Goal: Information Seeking & Learning: Learn about a topic

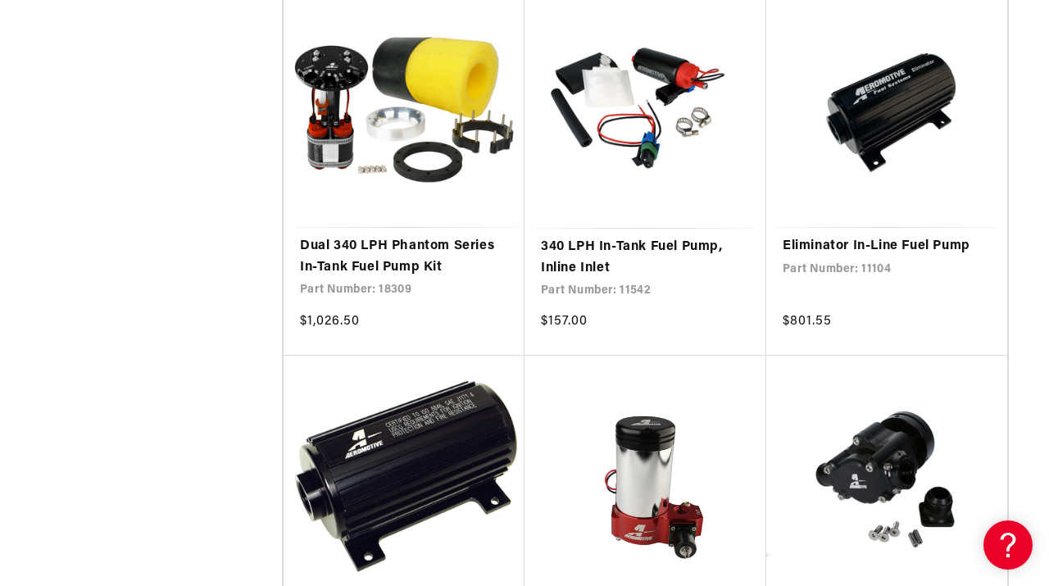
scroll to position [1605, 0]
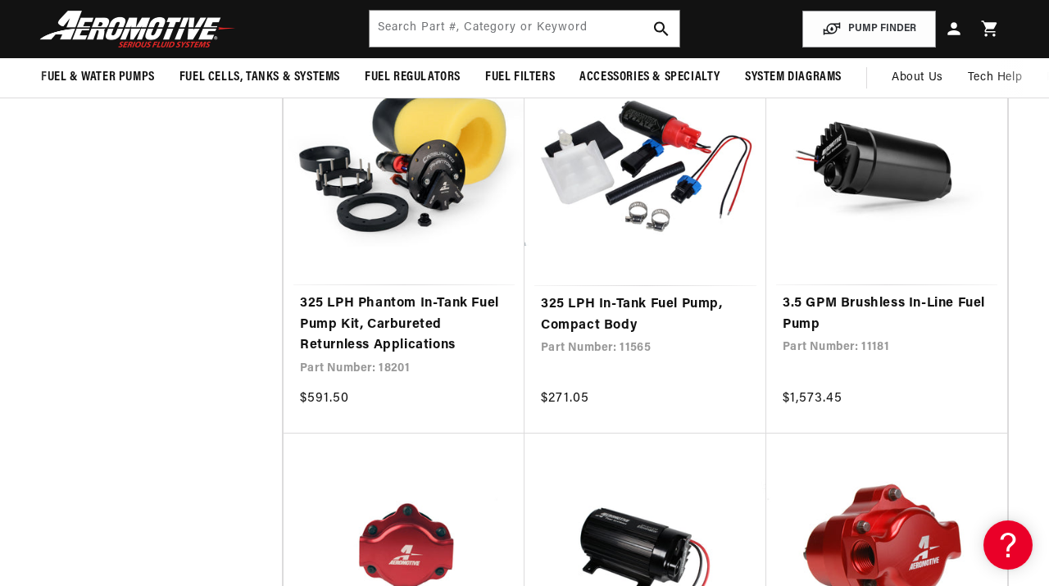
scroll to position [5341, 0]
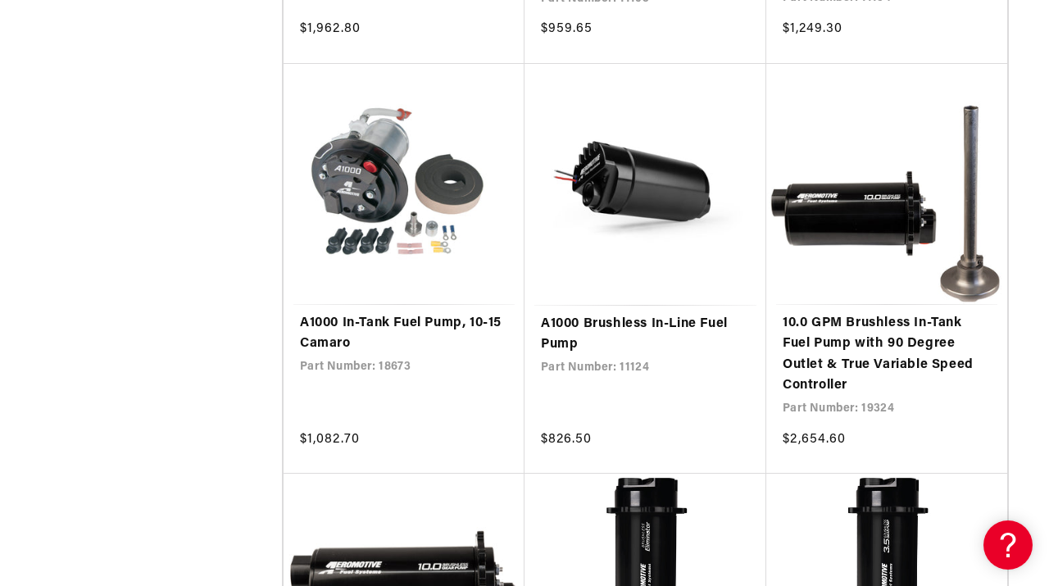
scroll to position [8067, 0]
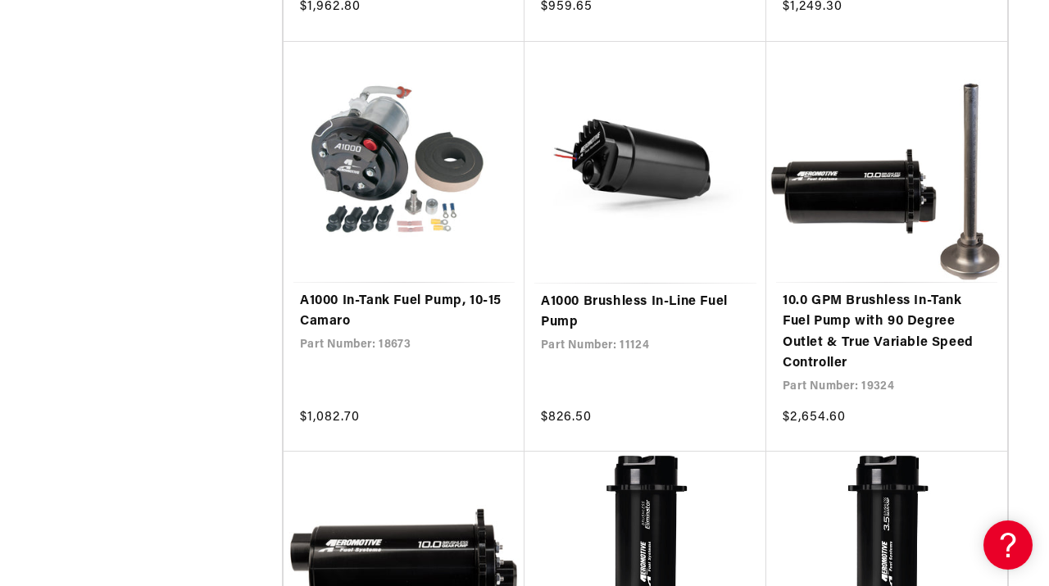
click at [657, 334] on link "A1000 Brushless In-Line Fuel Pump" at bounding box center [645, 313] width 209 height 42
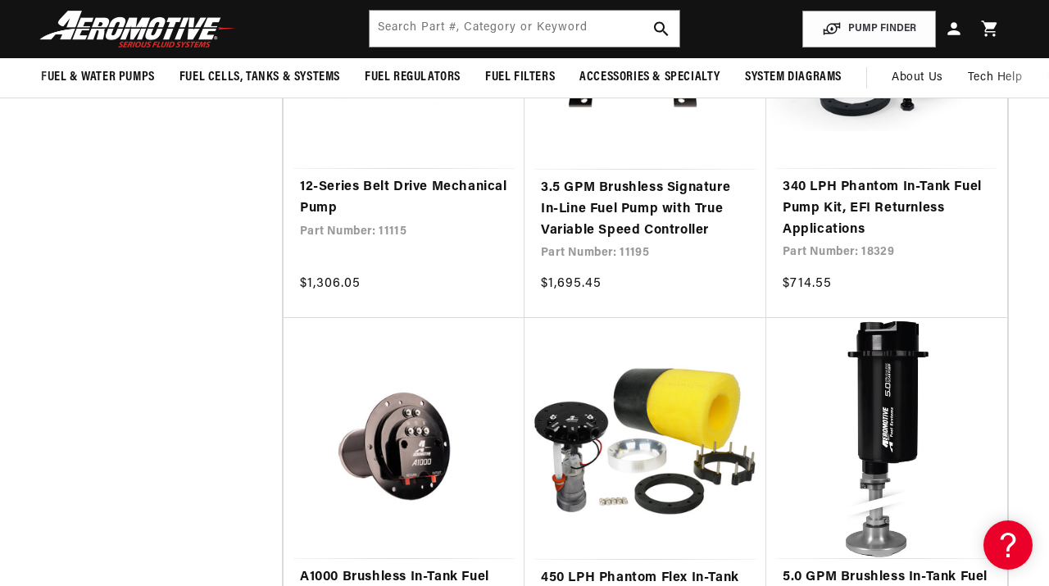
scroll to position [2737, 0]
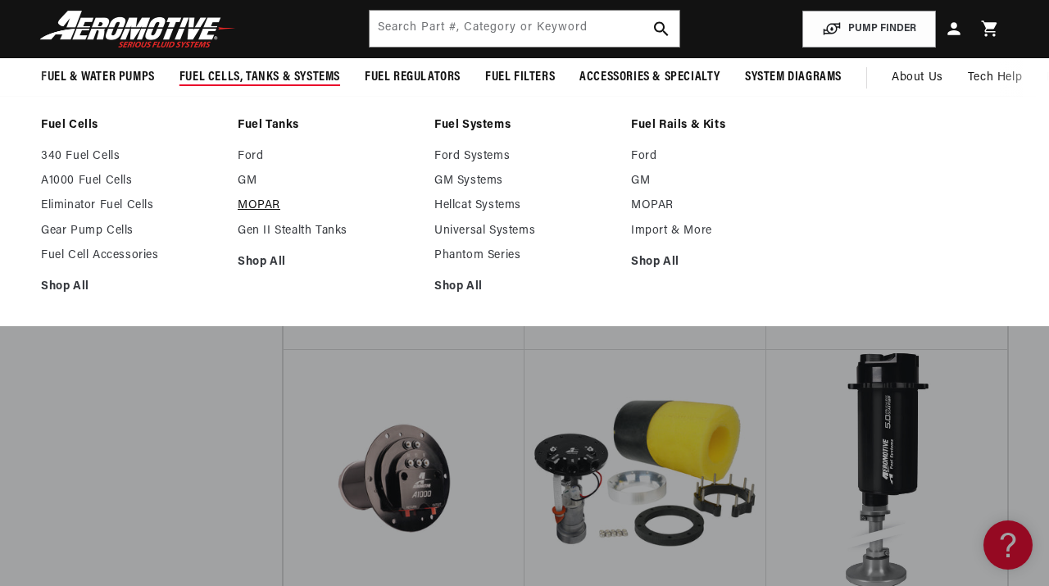
click at [255, 204] on link "MOPAR" at bounding box center [328, 205] width 180 height 15
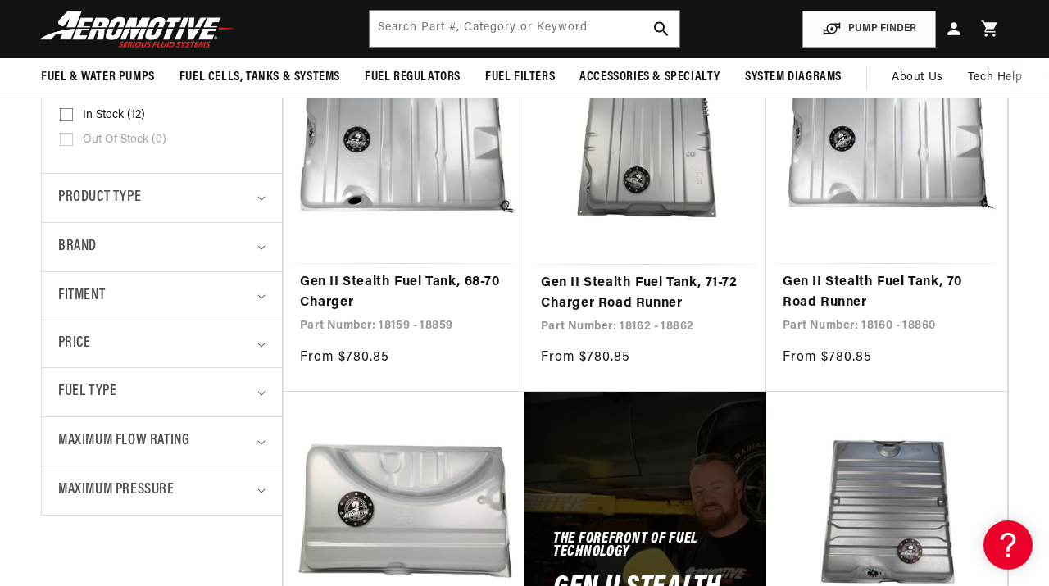
scroll to position [396, 0]
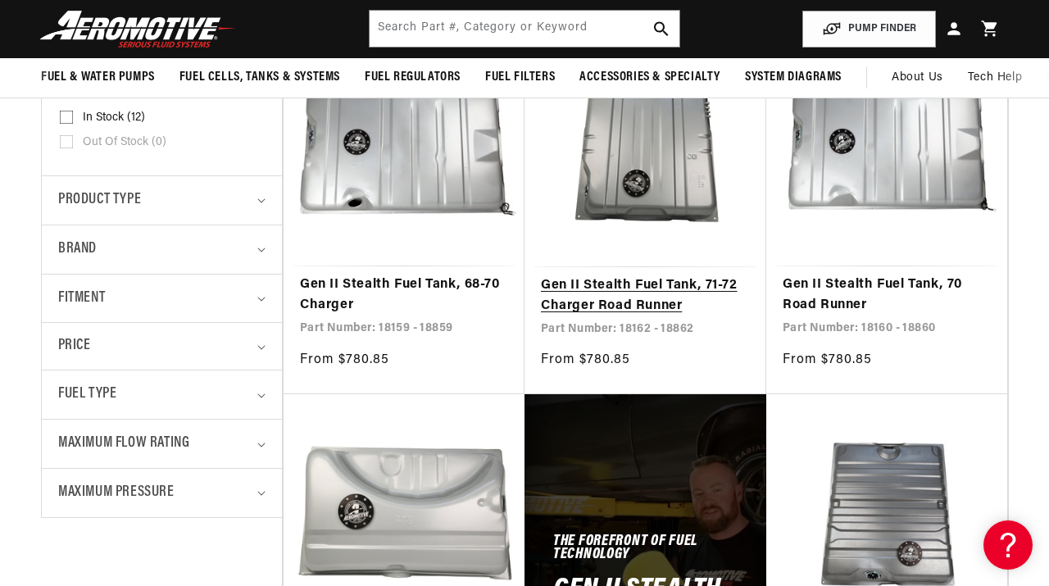
click at [597, 275] on link "Gen II Stealth Fuel Tank, 71-72 Charger Road Runner" at bounding box center [645, 296] width 209 height 42
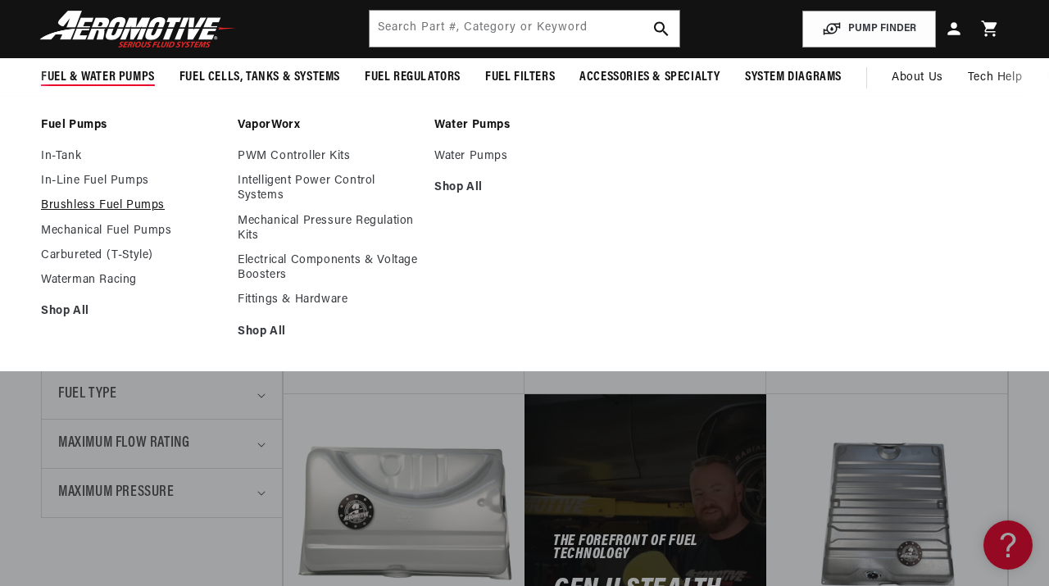
click at [111, 208] on link "Brushless Fuel Pumps" at bounding box center [131, 205] width 180 height 15
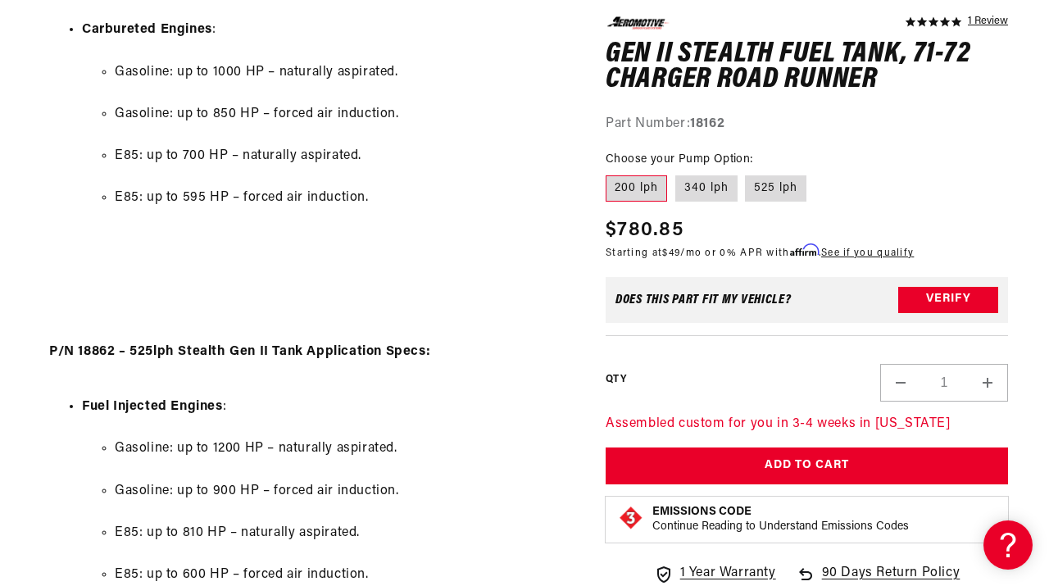
scroll to position [2158, 0]
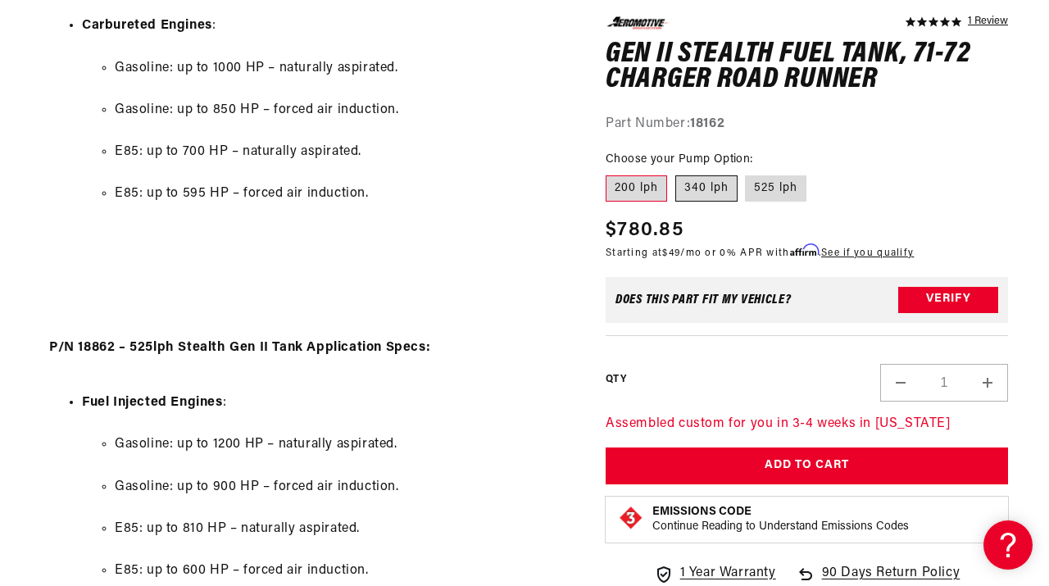
click at [704, 193] on label "340 lph" at bounding box center [706, 188] width 62 height 26
click at [676, 173] on input "340 lph" at bounding box center [675, 172] width 1 height 1
radio input "true"
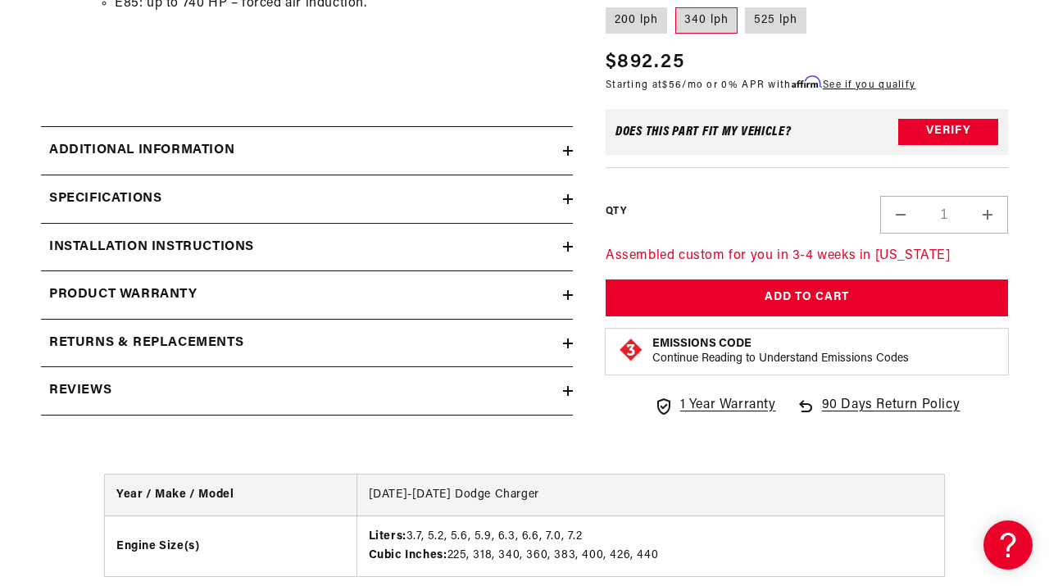
scroll to position [3052, 0]
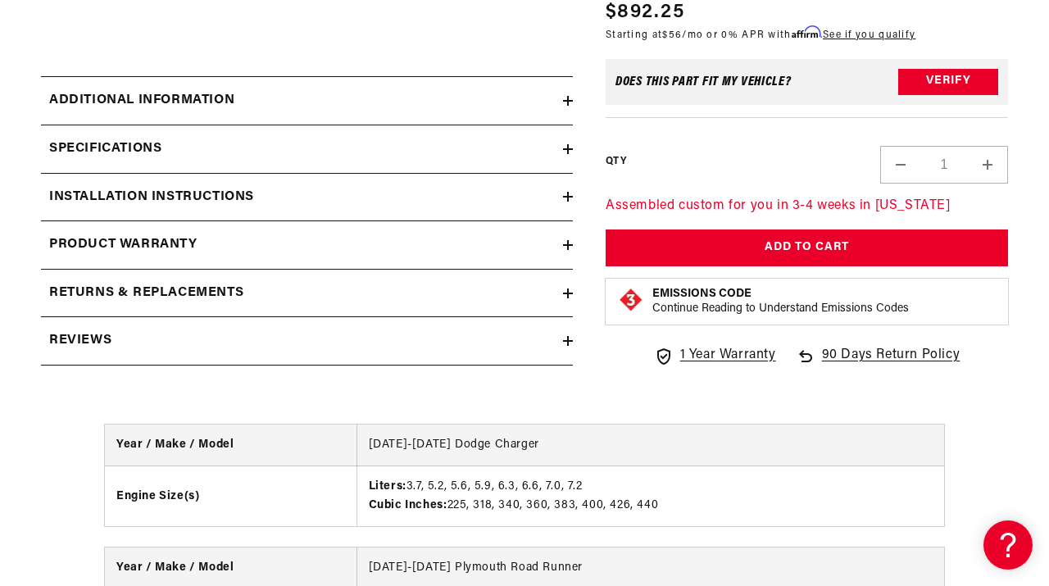
click at [241, 151] on div "Specifications" at bounding box center [302, 149] width 522 height 21
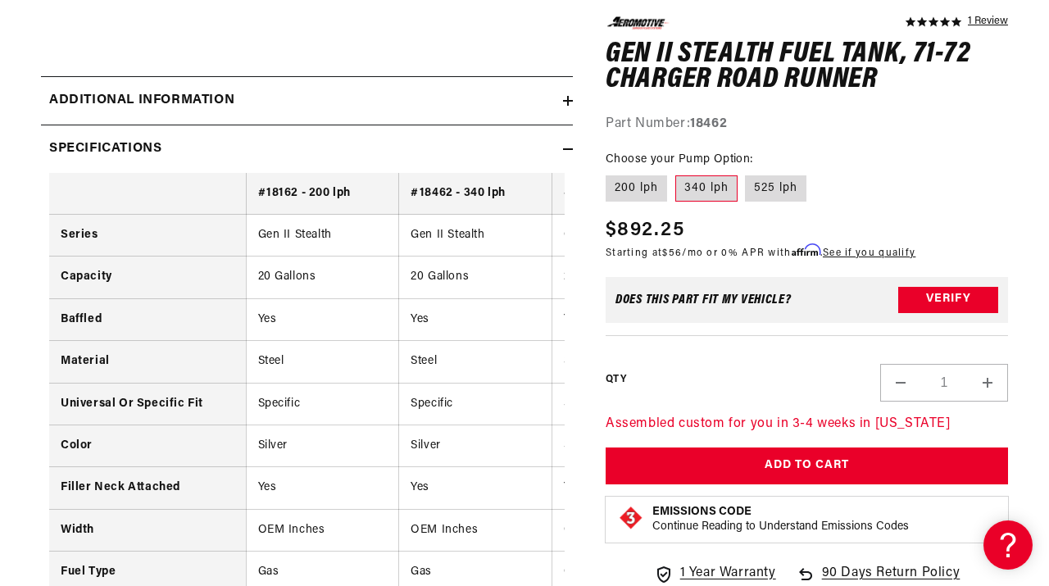
click at [241, 151] on div "Specifications" at bounding box center [302, 149] width 522 height 21
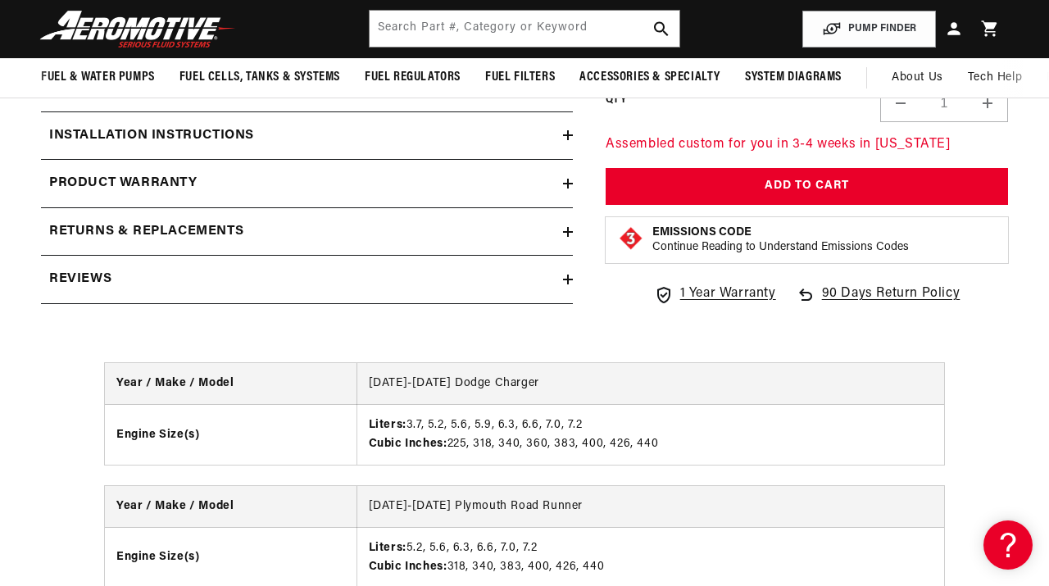
scroll to position [3103, 0]
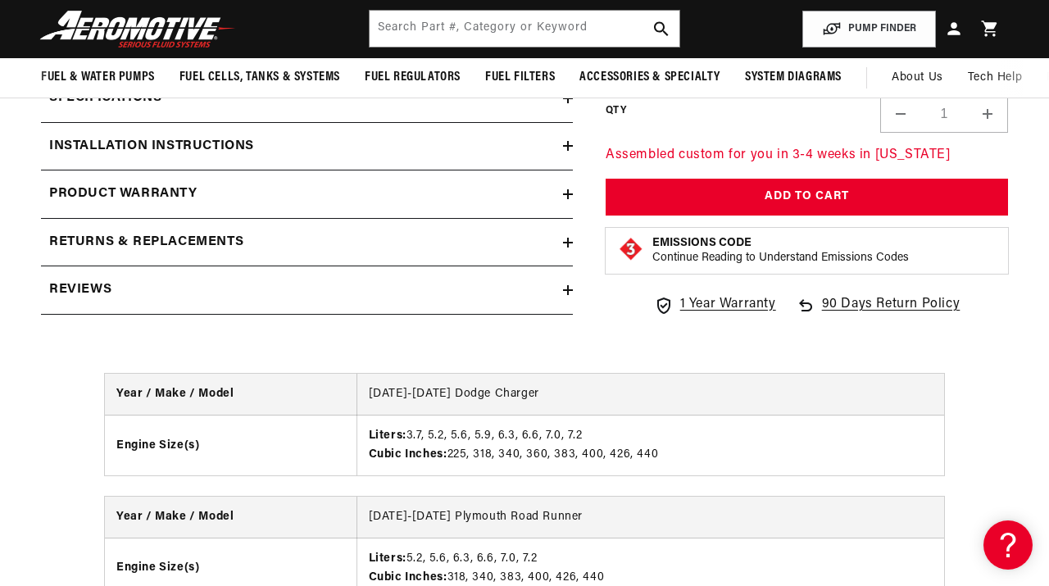
click at [212, 109] on summary "Specifications" at bounding box center [307, 99] width 532 height 48
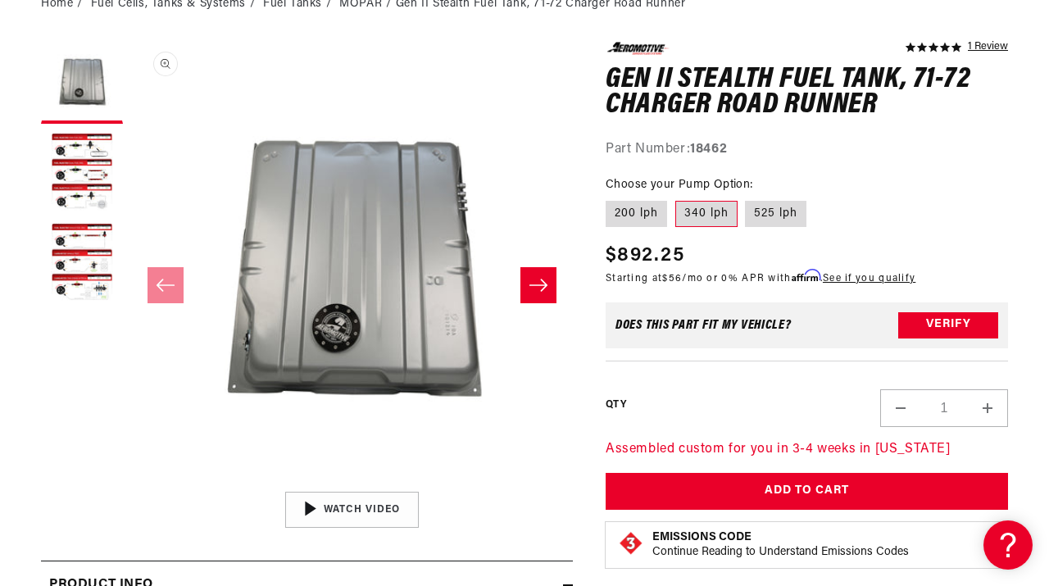
scroll to position [191, 0]
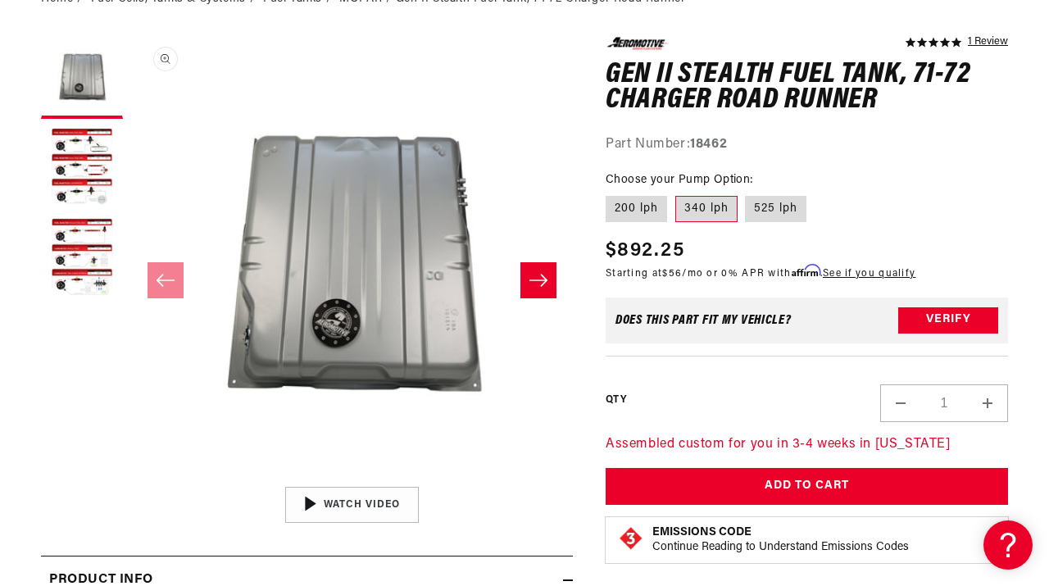
click at [131, 478] on button "Open media 1 in modal" at bounding box center [131, 478] width 0 height 0
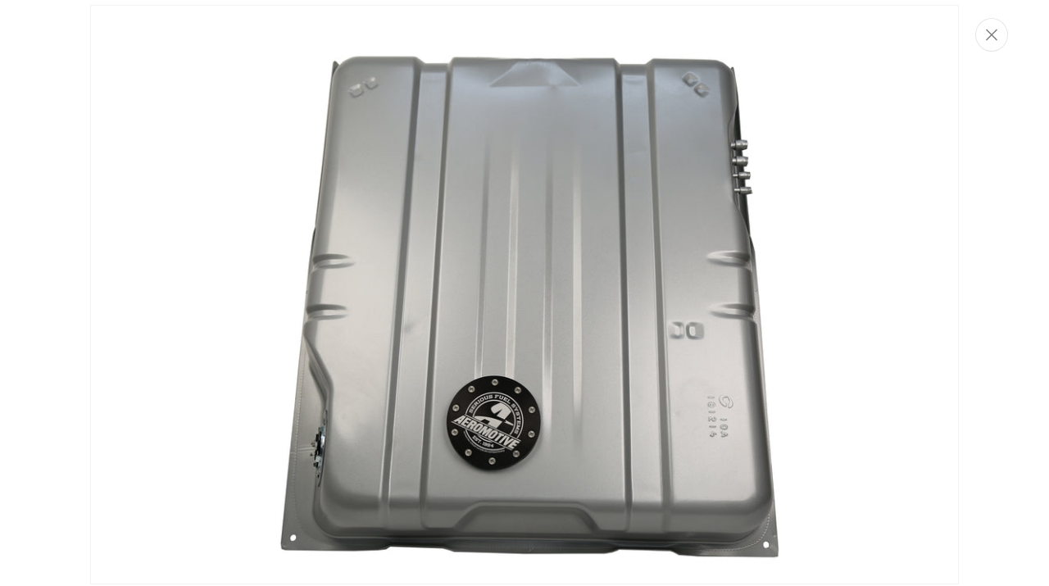
scroll to position [10, 0]
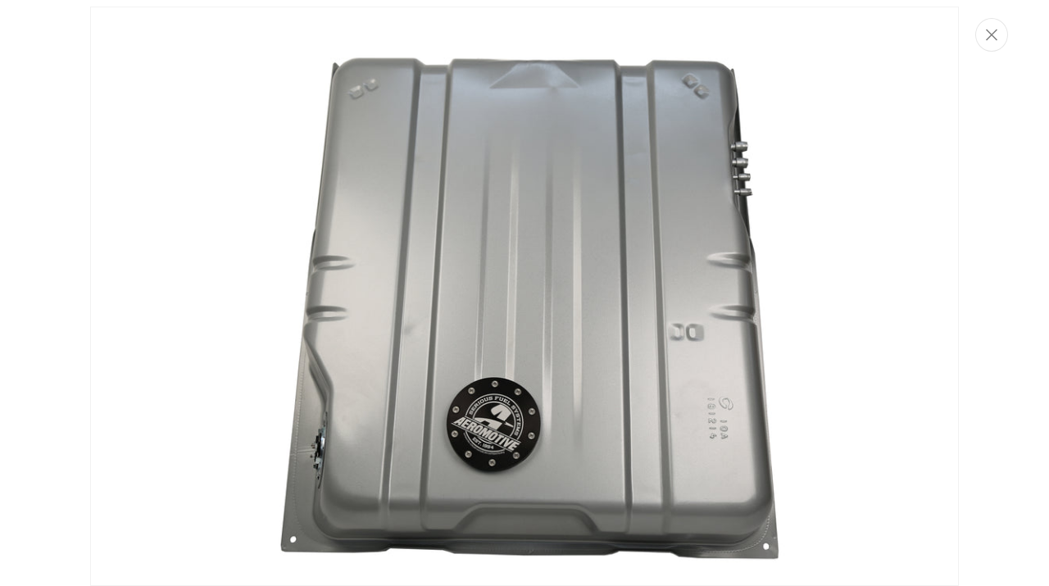
click at [491, 437] on img "Media gallery" at bounding box center [524, 297] width 869 height 580
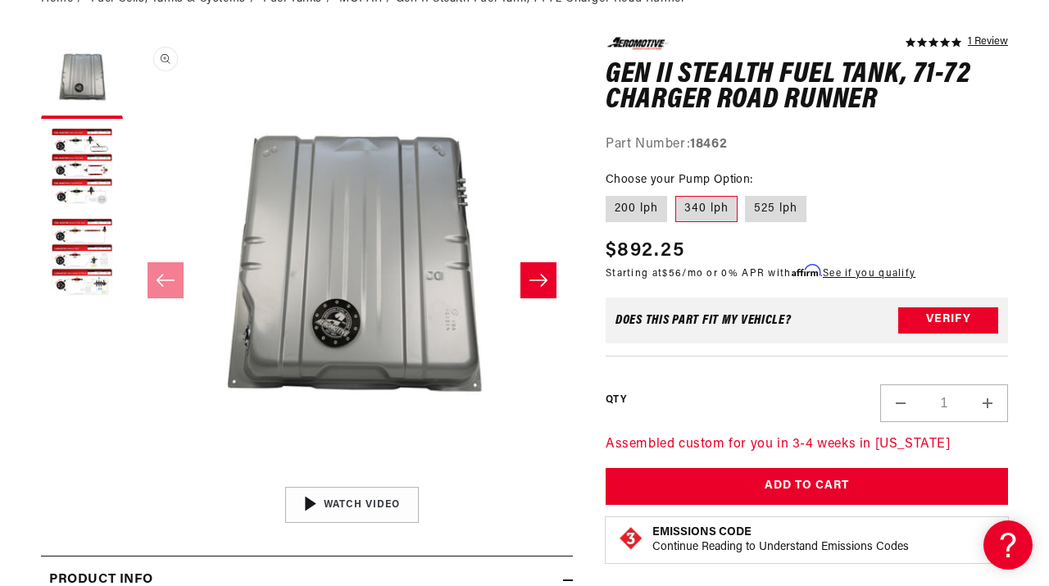
click at [131, 478] on button "Open media 1 in modal" at bounding box center [131, 478] width 0 height 0
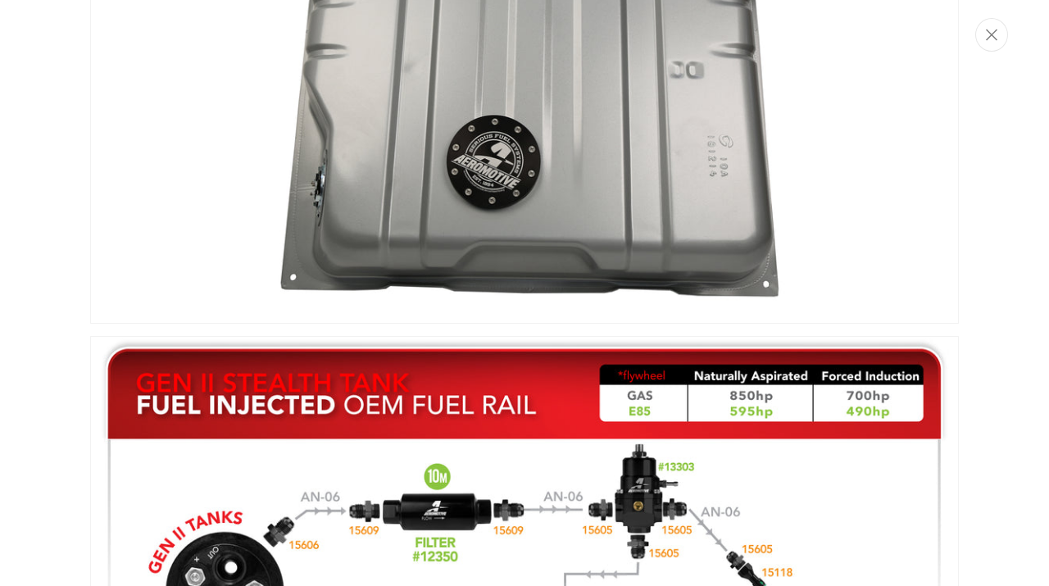
scroll to position [0, 0]
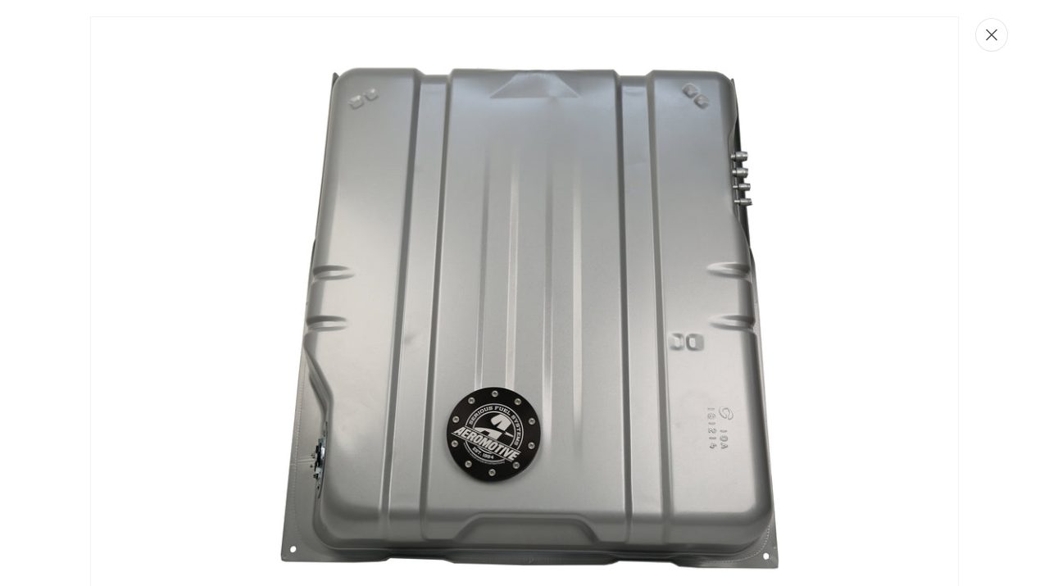
click at [989, 26] on button "Close" at bounding box center [991, 35] width 33 height 34
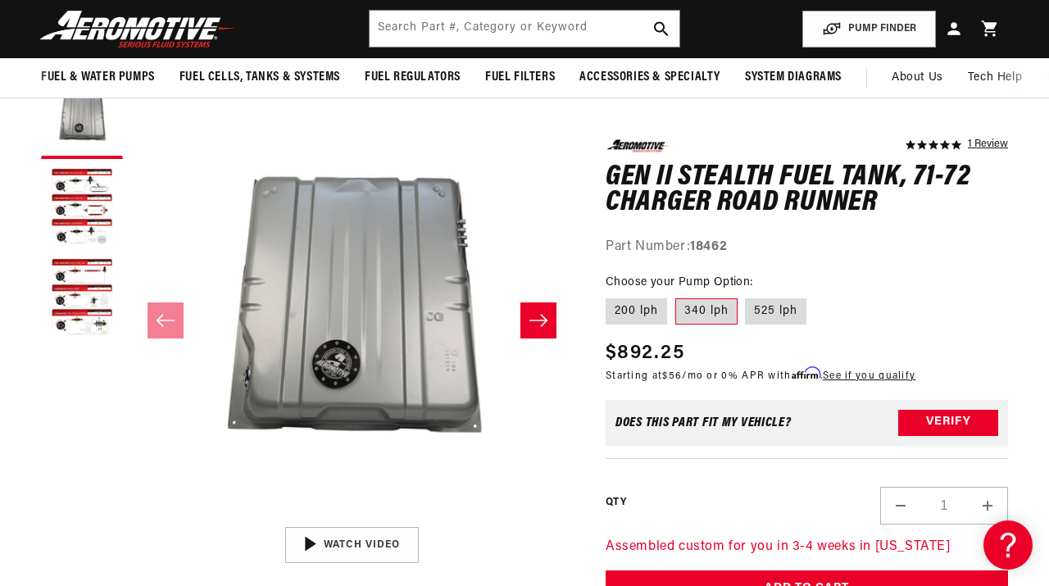
click at [534, 326] on icon "Slide right" at bounding box center [539, 320] width 20 height 16
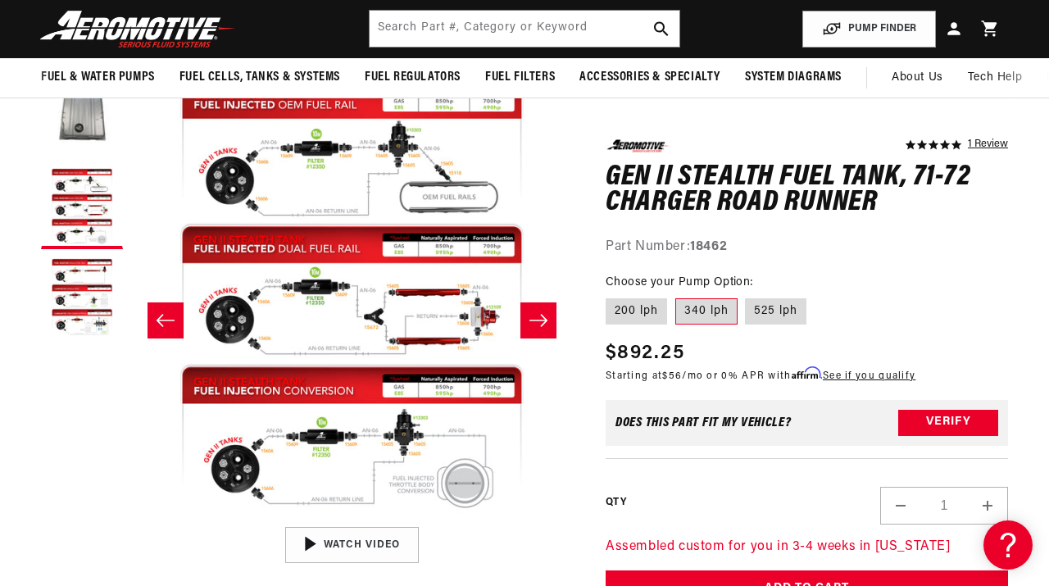
click at [534, 326] on icon "Slide right" at bounding box center [539, 320] width 20 height 16
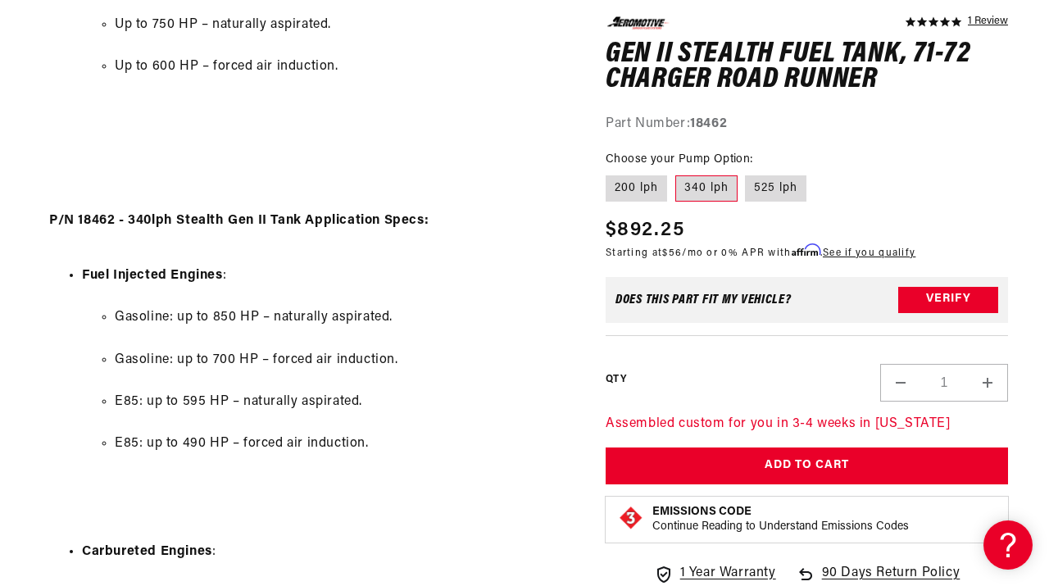
scroll to position [1635, 0]
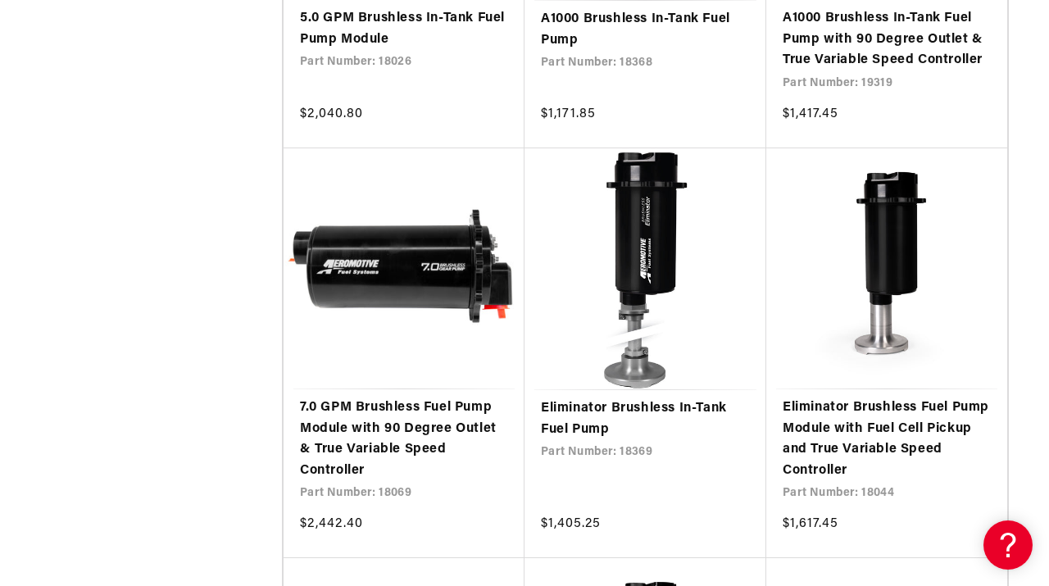
scroll to position [4613, 0]
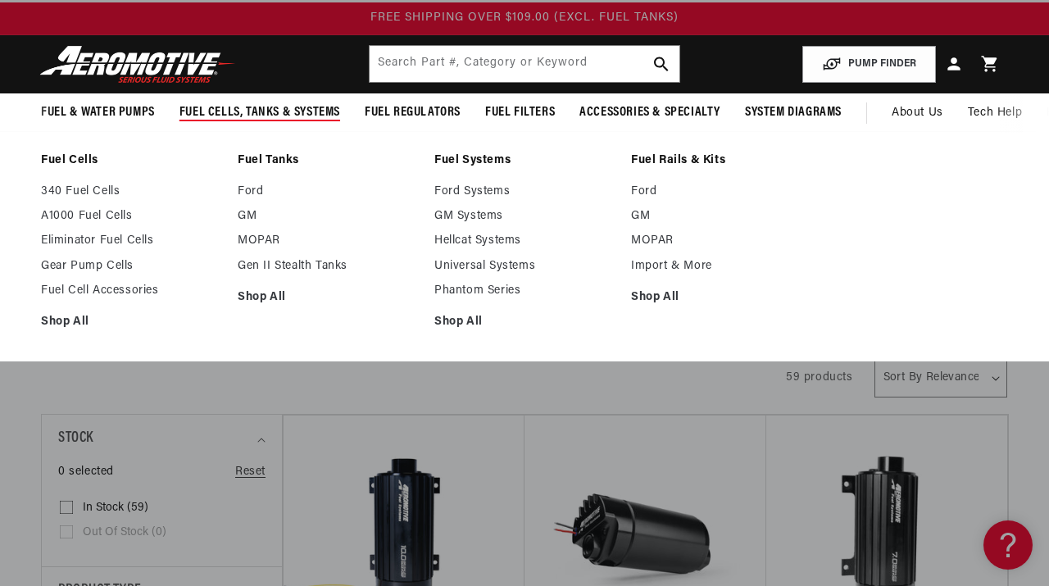
scroll to position [27, 0]
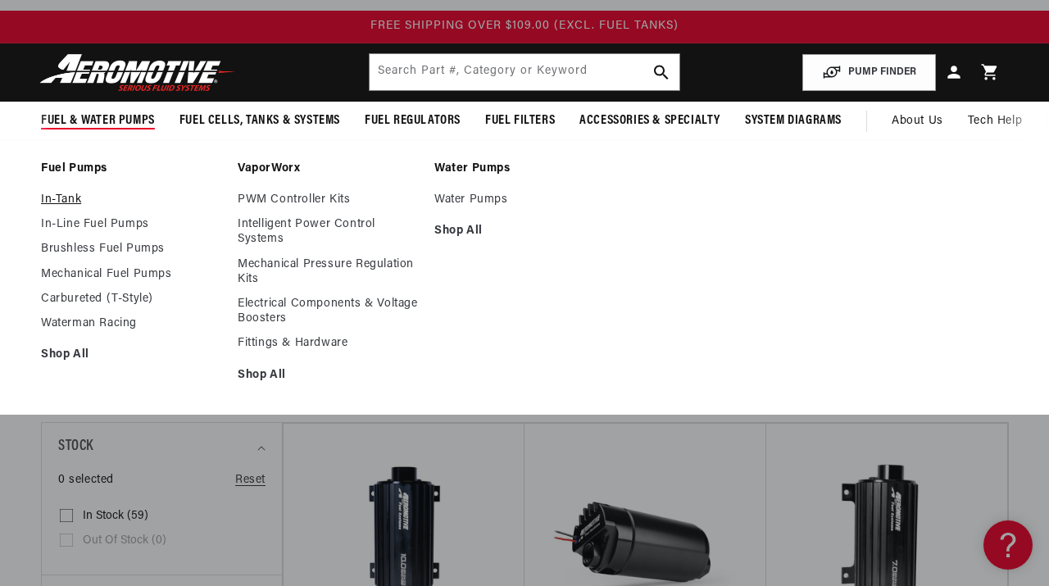
click at [78, 202] on link "In-Tank" at bounding box center [131, 200] width 180 height 15
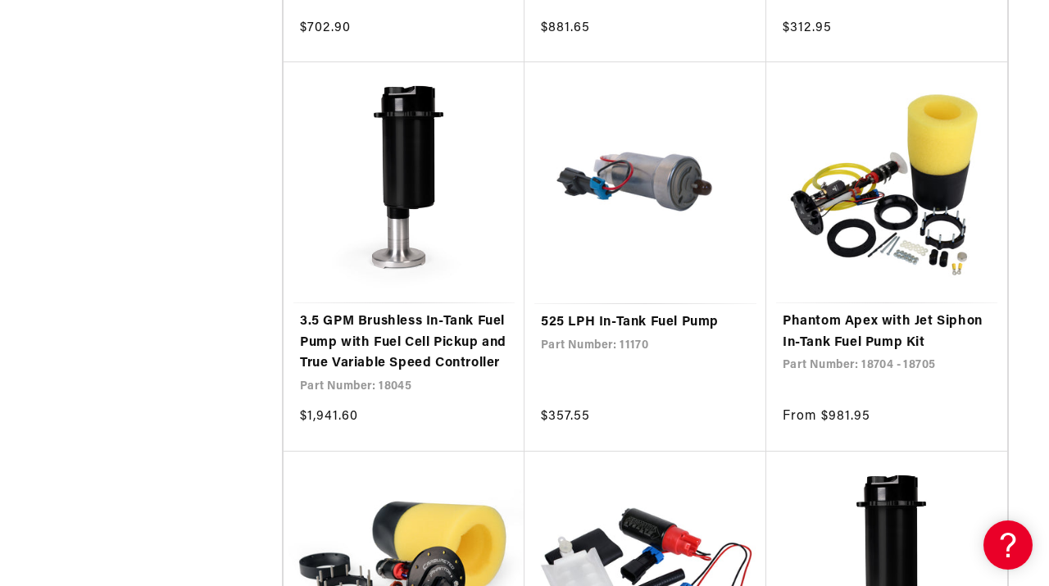
scroll to position [2659, 0]
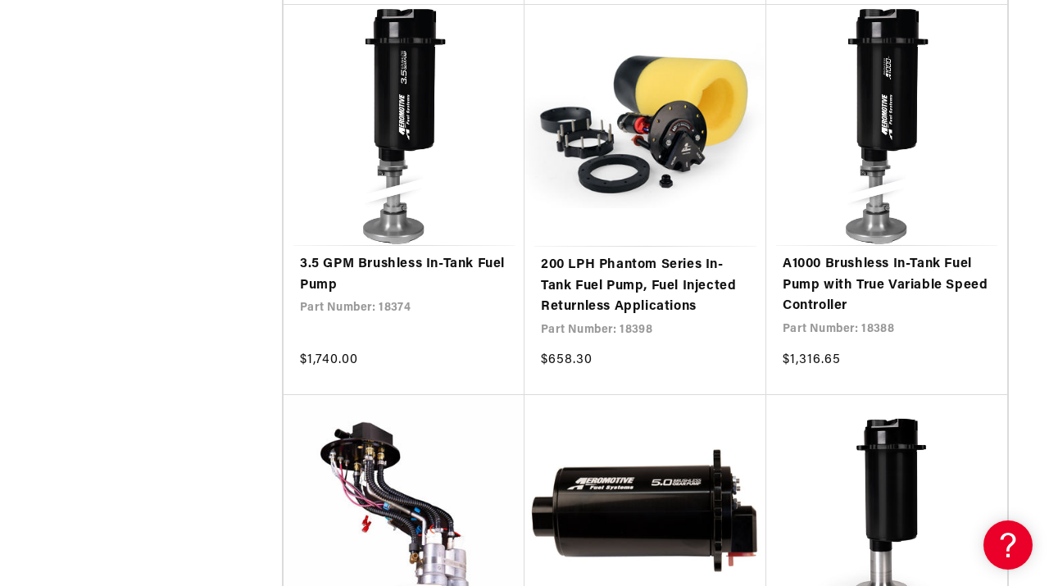
scroll to position [5073, 0]
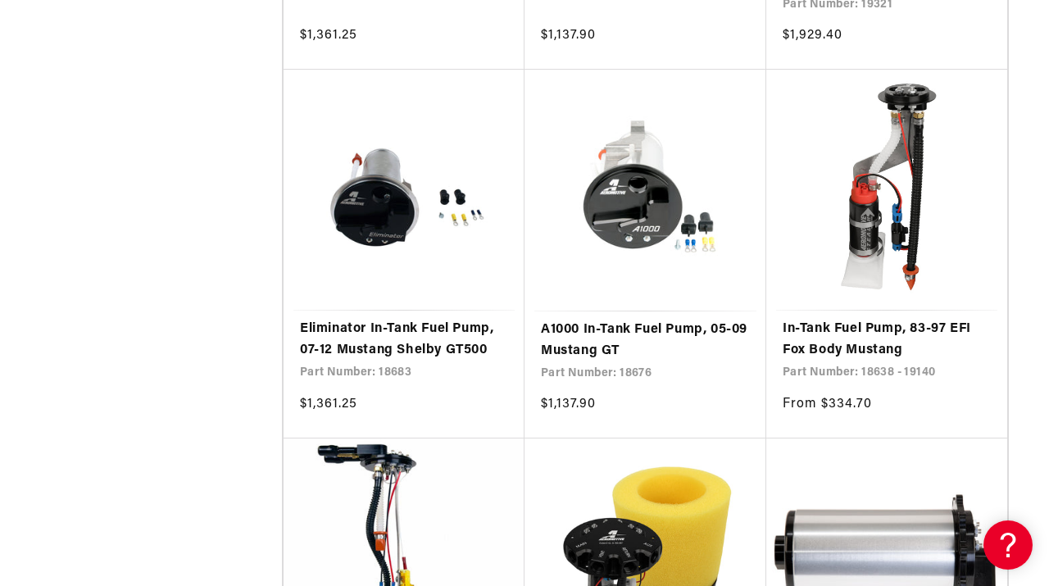
scroll to position [8963, 0]
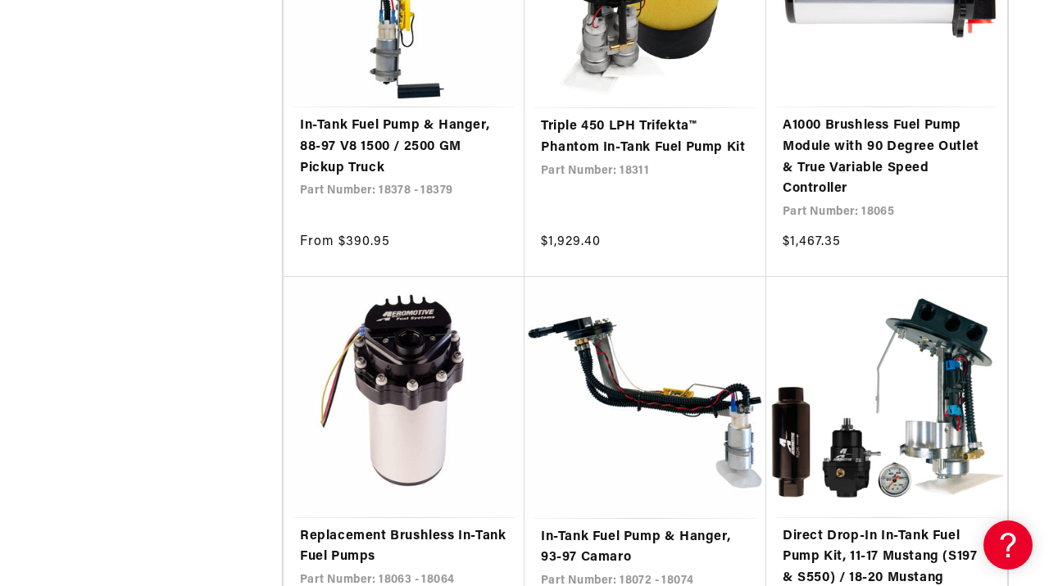
scroll to position [9589, 0]
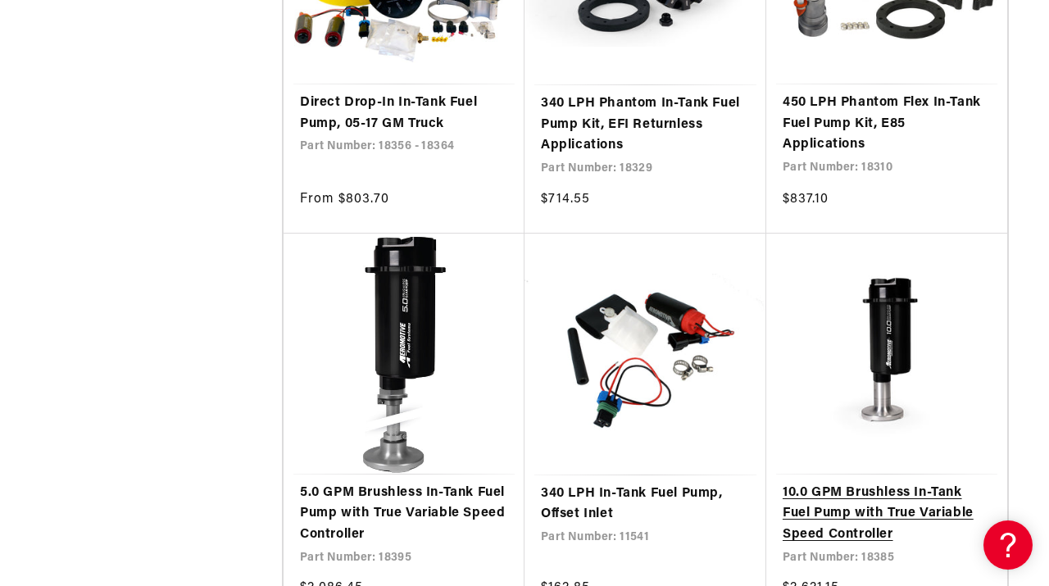
scroll to position [1449, 0]
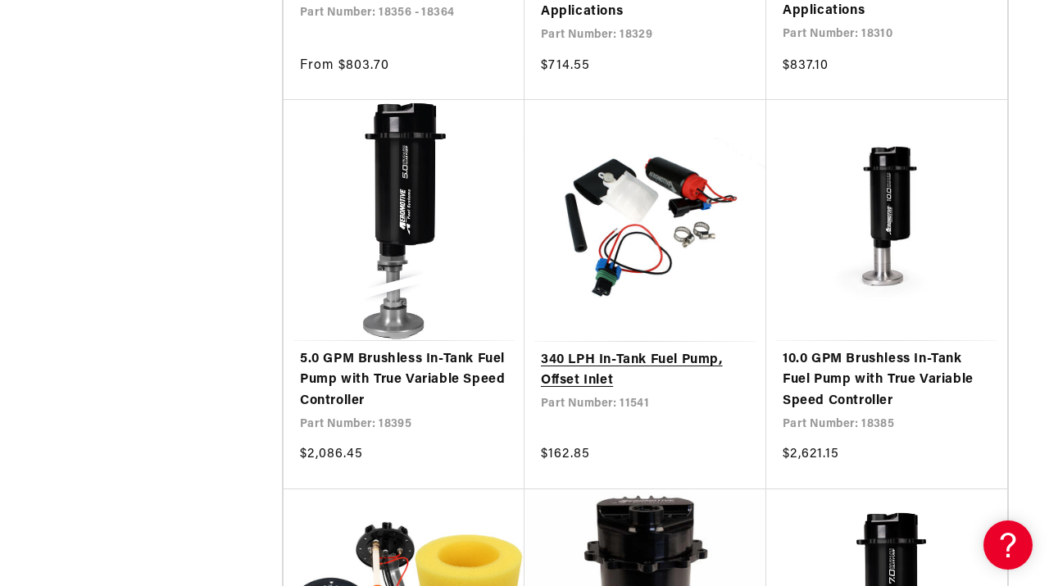
click at [679, 350] on link "340 LPH In-Tank Fuel Pump, Offset Inlet" at bounding box center [645, 371] width 209 height 42
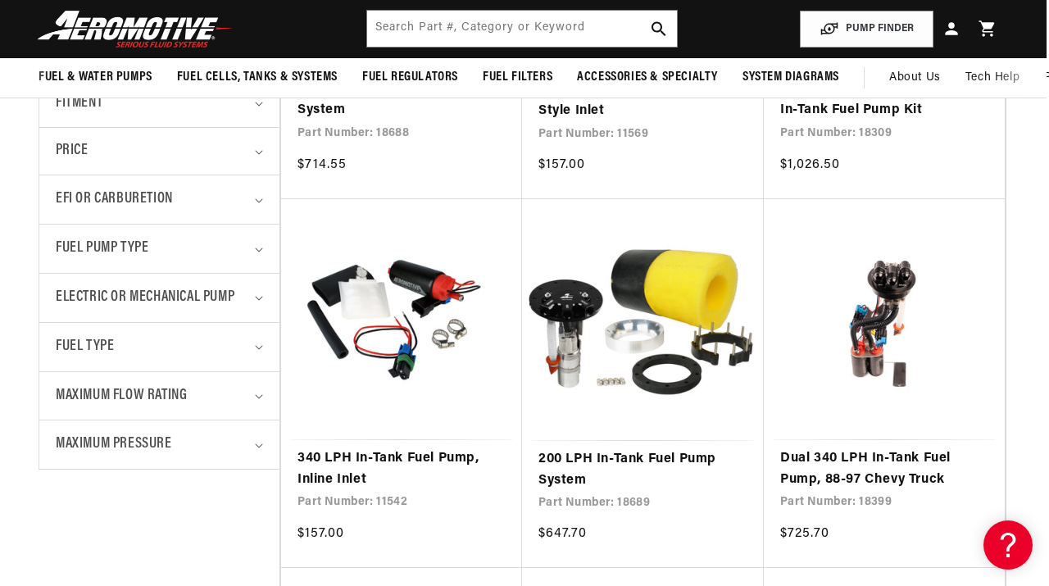
scroll to position [0, 2]
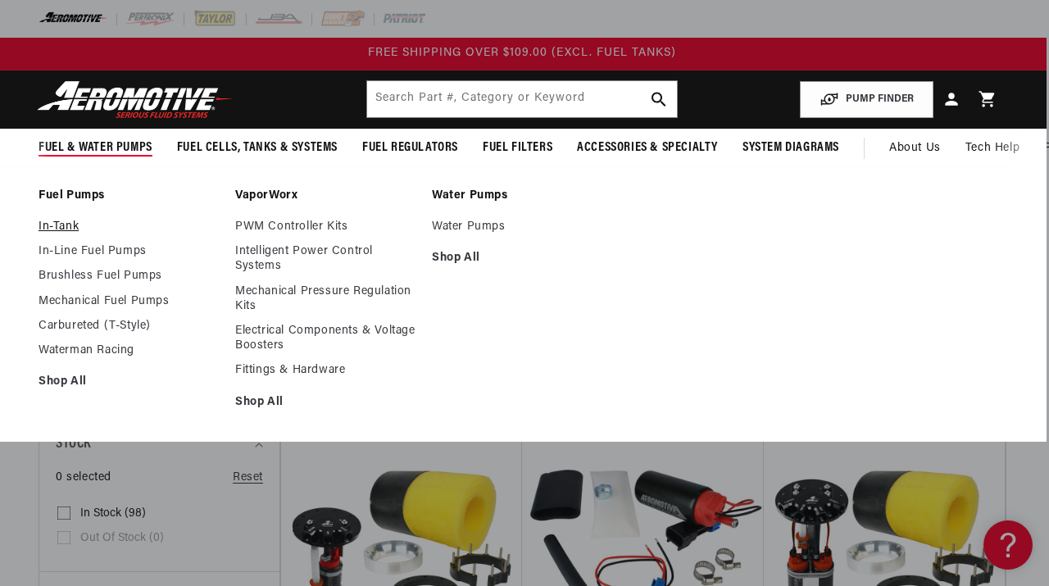
click at [59, 228] on link "In-Tank" at bounding box center [129, 227] width 180 height 15
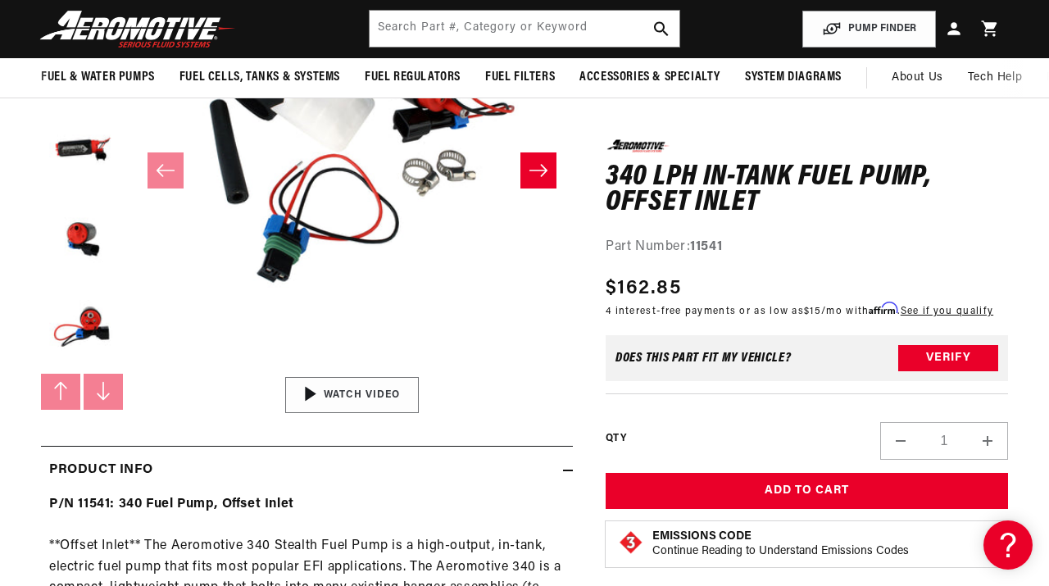
click at [334, 389] on div "01:52" at bounding box center [352, 394] width 248 height 139
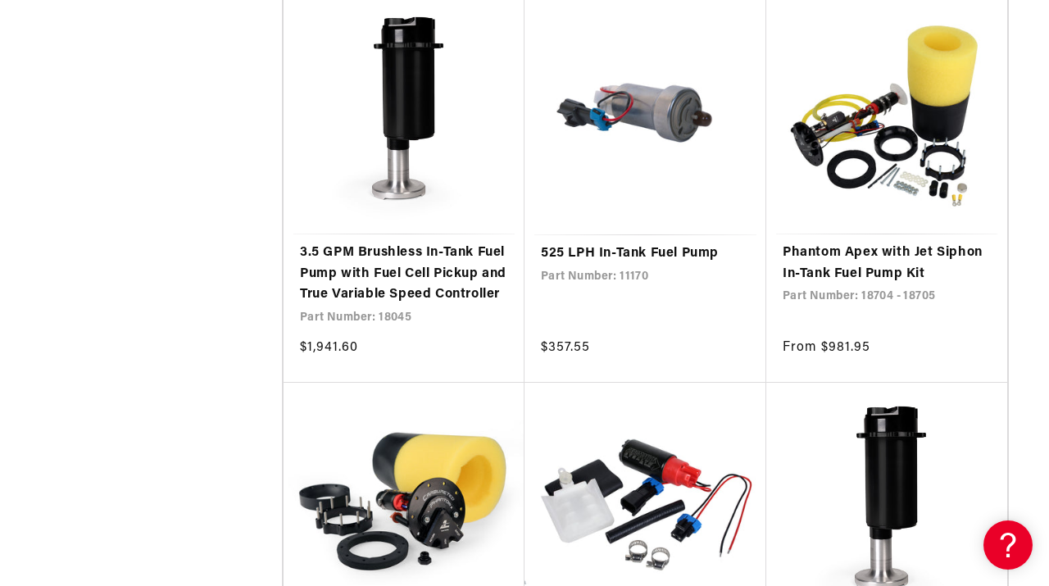
scroll to position [2727, 0]
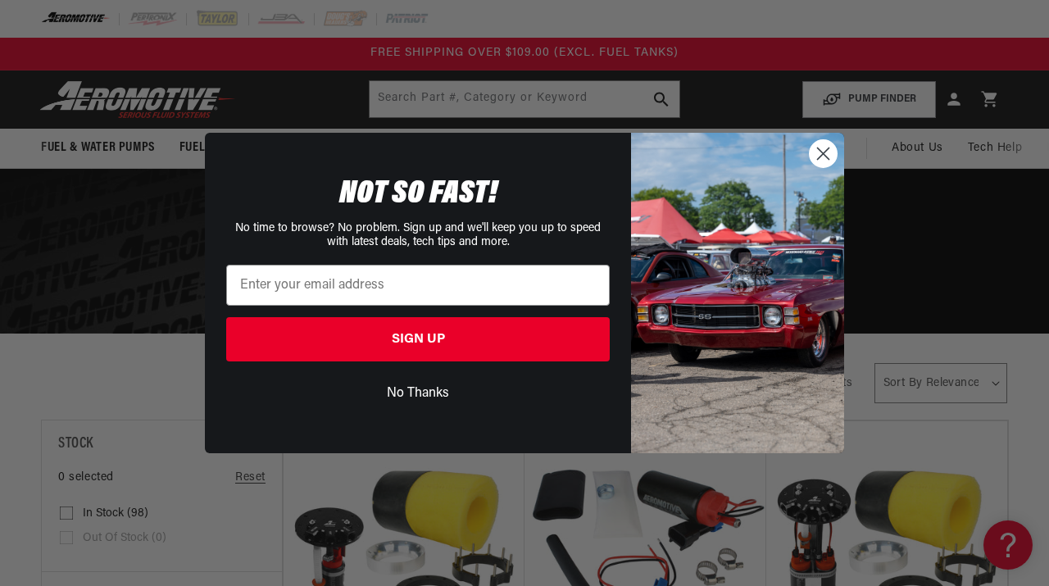
click at [823, 150] on circle "Close dialog" at bounding box center [823, 153] width 27 height 27
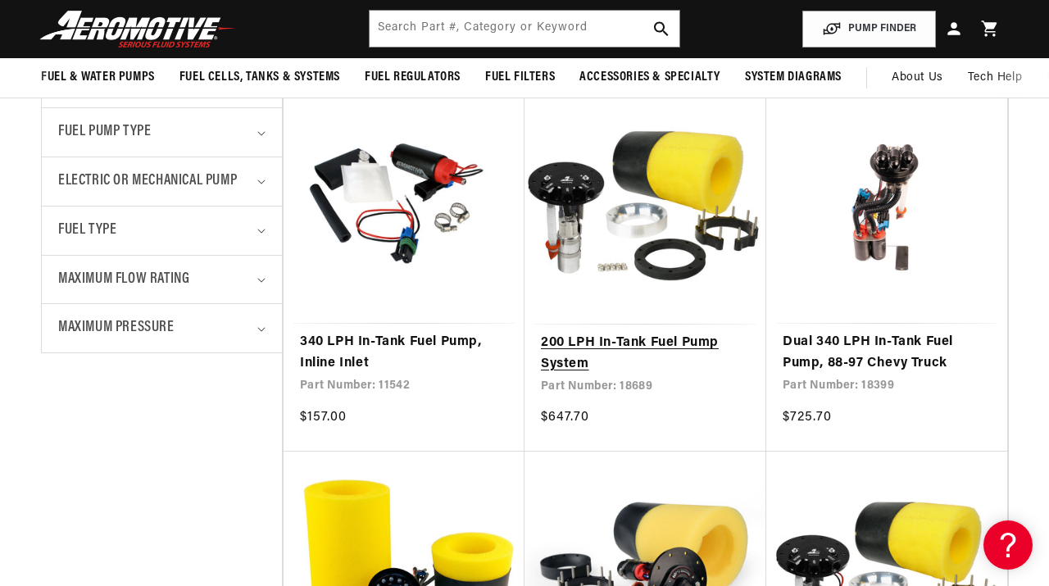
scroll to position [710, 0]
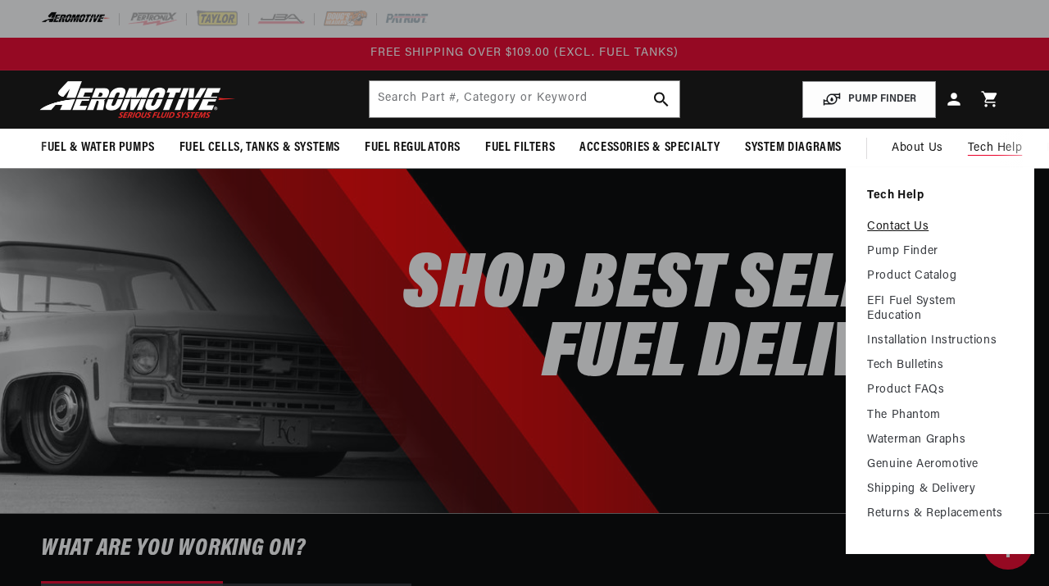
click at [898, 230] on link "Contact Us" at bounding box center [940, 227] width 146 height 15
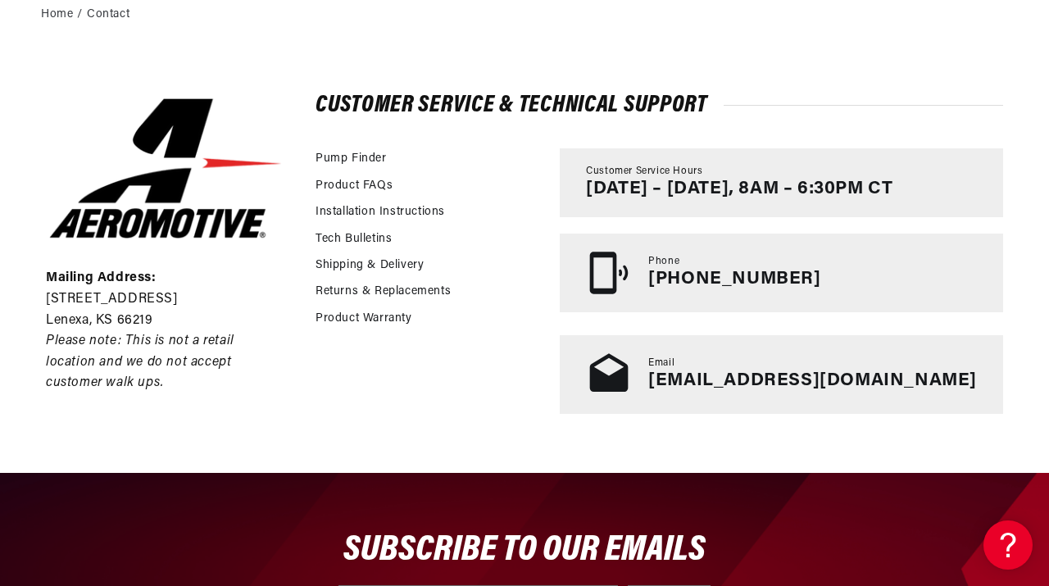
scroll to position [417, 0]
